Goal: Task Accomplishment & Management: Manage account settings

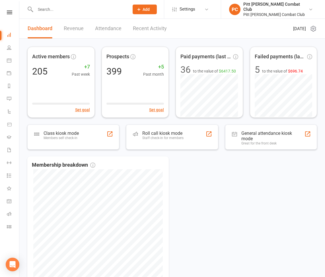
click at [7, 13] on link at bounding box center [9, 13] width 20 height 4
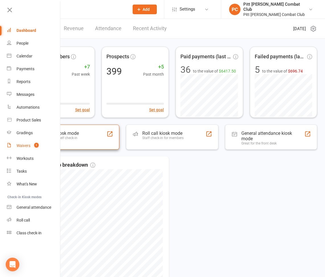
click at [28, 147] on div "Waivers" at bounding box center [24, 145] width 14 height 5
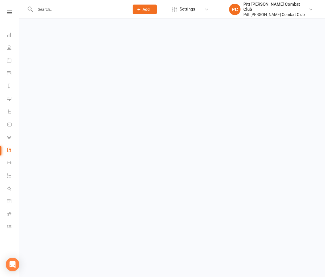
select select "50"
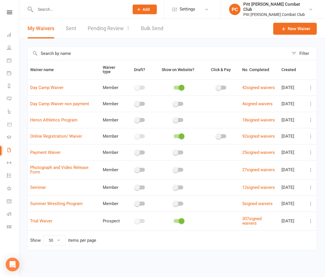
click at [112, 27] on link "Pending Review 1" at bounding box center [109, 29] width 42 height 20
select select "25"
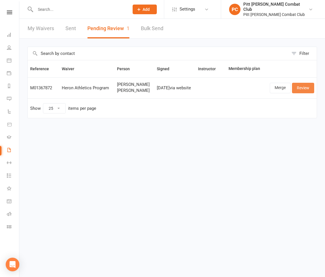
click at [302, 88] on link "Review" at bounding box center [303, 88] width 22 height 10
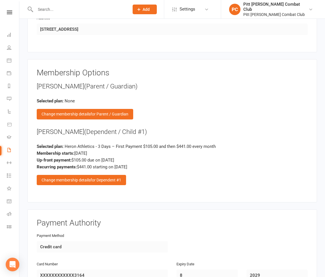
scroll to position [573, 0]
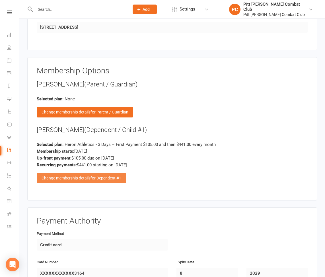
click at [102, 176] on span "for Dependent #1" at bounding box center [106, 178] width 31 height 5
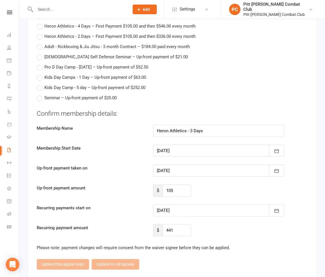
scroll to position [946, 0]
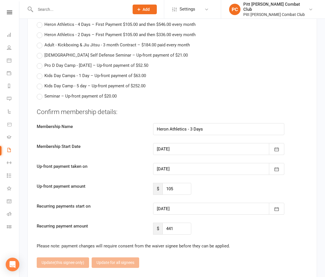
click at [199, 143] on div at bounding box center [218, 149] width 131 height 12
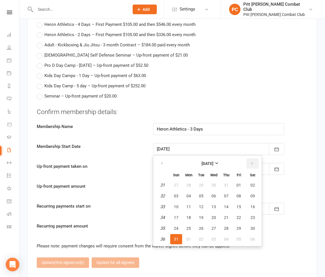
click at [251, 159] on button "button" at bounding box center [253, 164] width 12 height 10
click at [251, 194] on span "11" at bounding box center [253, 196] width 5 height 5
type input "[DATE]"
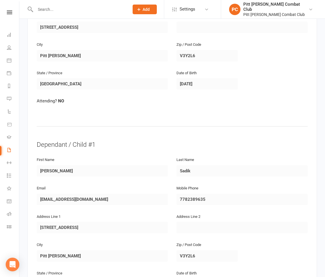
scroll to position [0, 0]
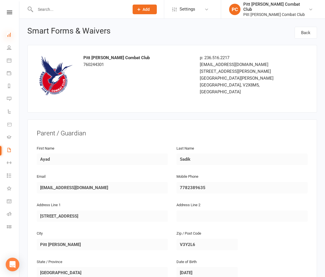
click at [8, 35] on icon at bounding box center [9, 34] width 5 height 5
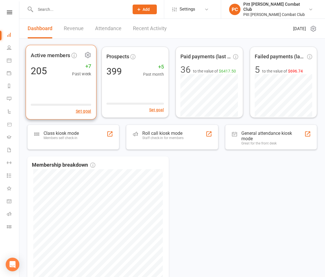
click at [87, 67] on span "+7" at bounding box center [81, 66] width 19 height 9
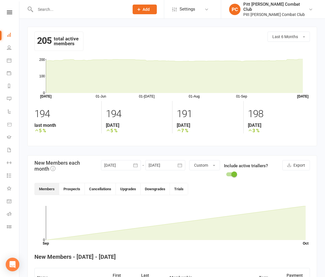
click at [95, 38] on div "205 total active members Last 6 Months" at bounding box center [172, 44] width 276 height 24
click at [11, 34] on link "Dashboard" at bounding box center [13, 35] width 13 height 13
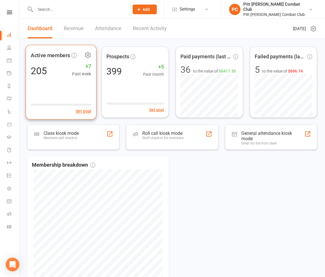
click at [67, 83] on div "Active members 205 +7 Past week Set goal" at bounding box center [61, 82] width 71 height 75
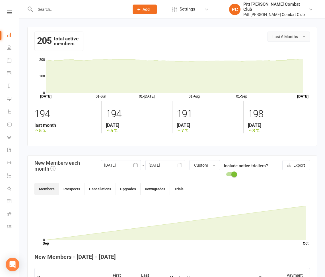
click at [301, 39] on button "Last 6 Months" at bounding box center [289, 37] width 42 height 10
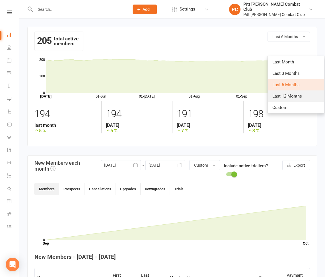
click at [284, 95] on span "Last 12 Months" at bounding box center [287, 96] width 30 height 5
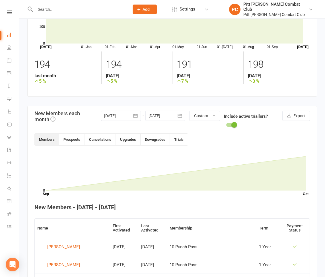
scroll to position [56, 0]
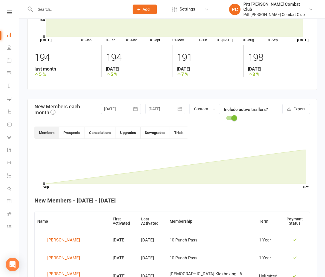
click at [235, 118] on span at bounding box center [234, 118] width 6 height 6
click at [226, 117] on input "checkbox" at bounding box center [226, 117] width 0 height 0
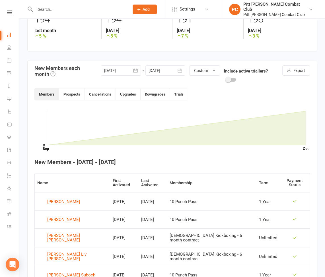
scroll to position [0, 0]
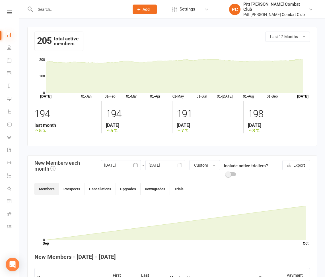
click at [9, 34] on icon at bounding box center [9, 34] width 5 height 5
